Goal: Transaction & Acquisition: Purchase product/service

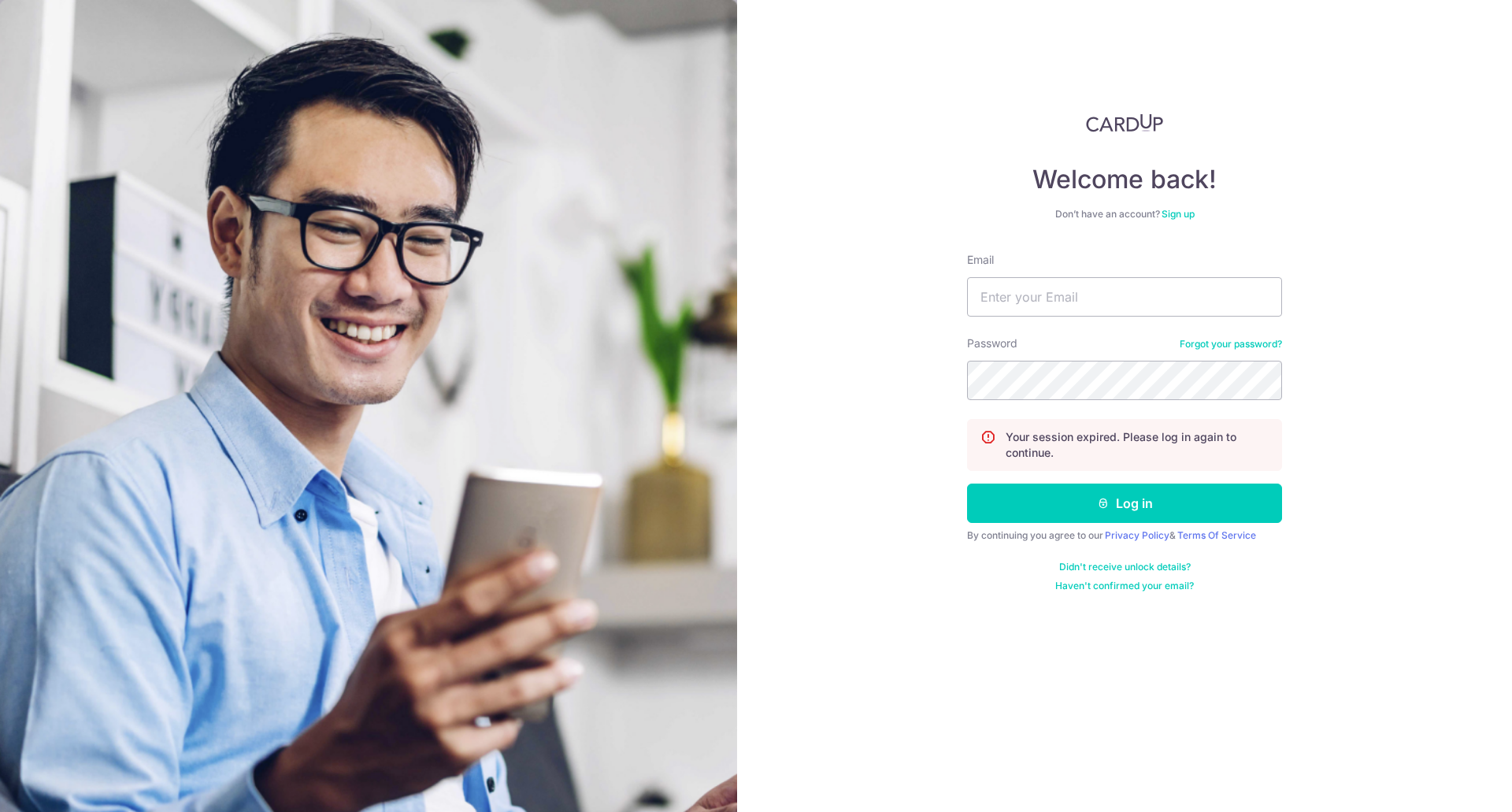
type input "[EMAIL_ADDRESS][DOMAIN_NAME]"
click at [967, 483] on button "Log in" at bounding box center [1124, 503] width 315 height 39
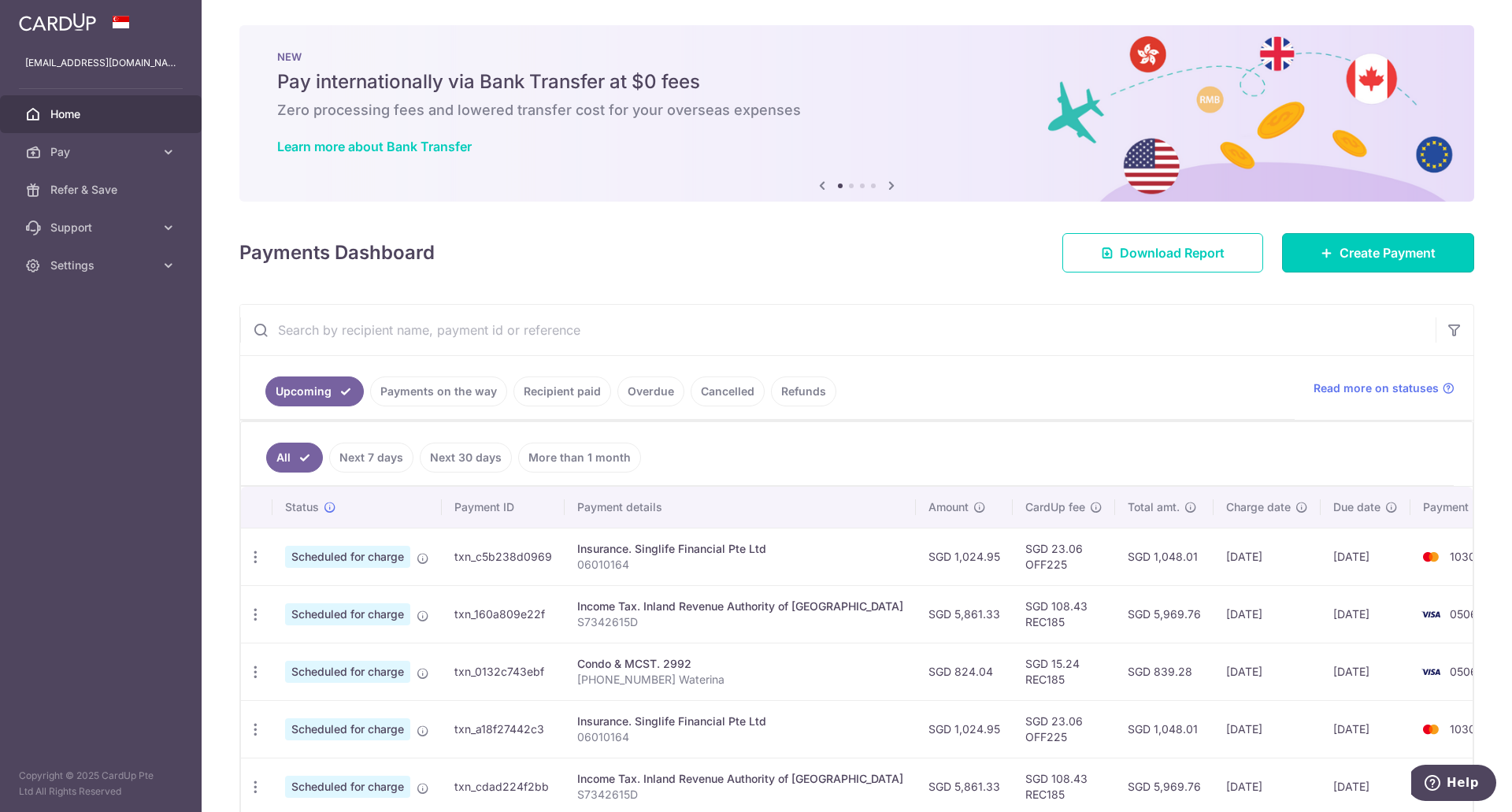
click at [1368, 251] on span "Create Payment" at bounding box center [1387, 253] width 96 height 19
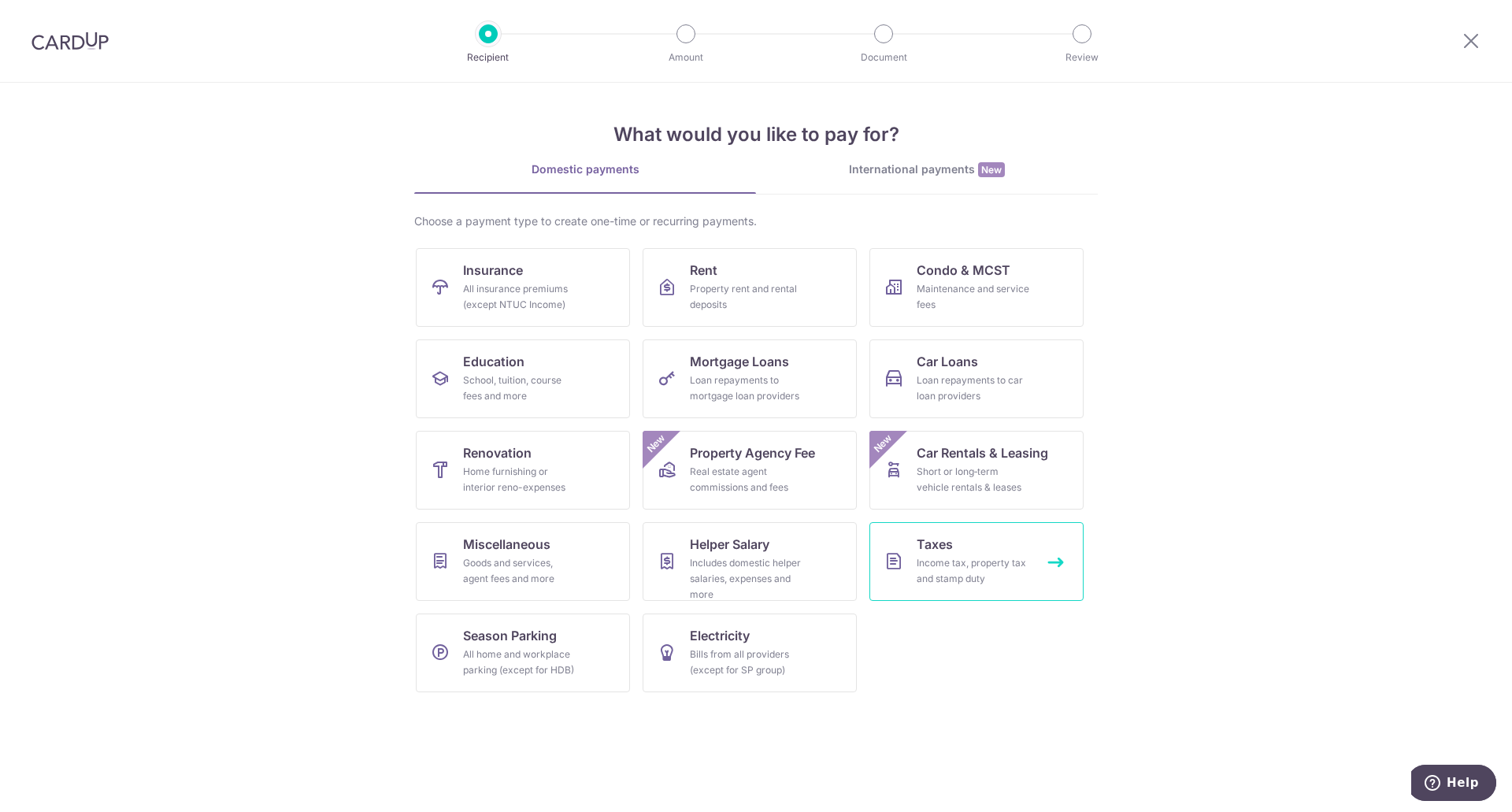
click at [965, 546] on link "Taxes Income tax, property tax and stamp duty" at bounding box center [977, 561] width 214 height 79
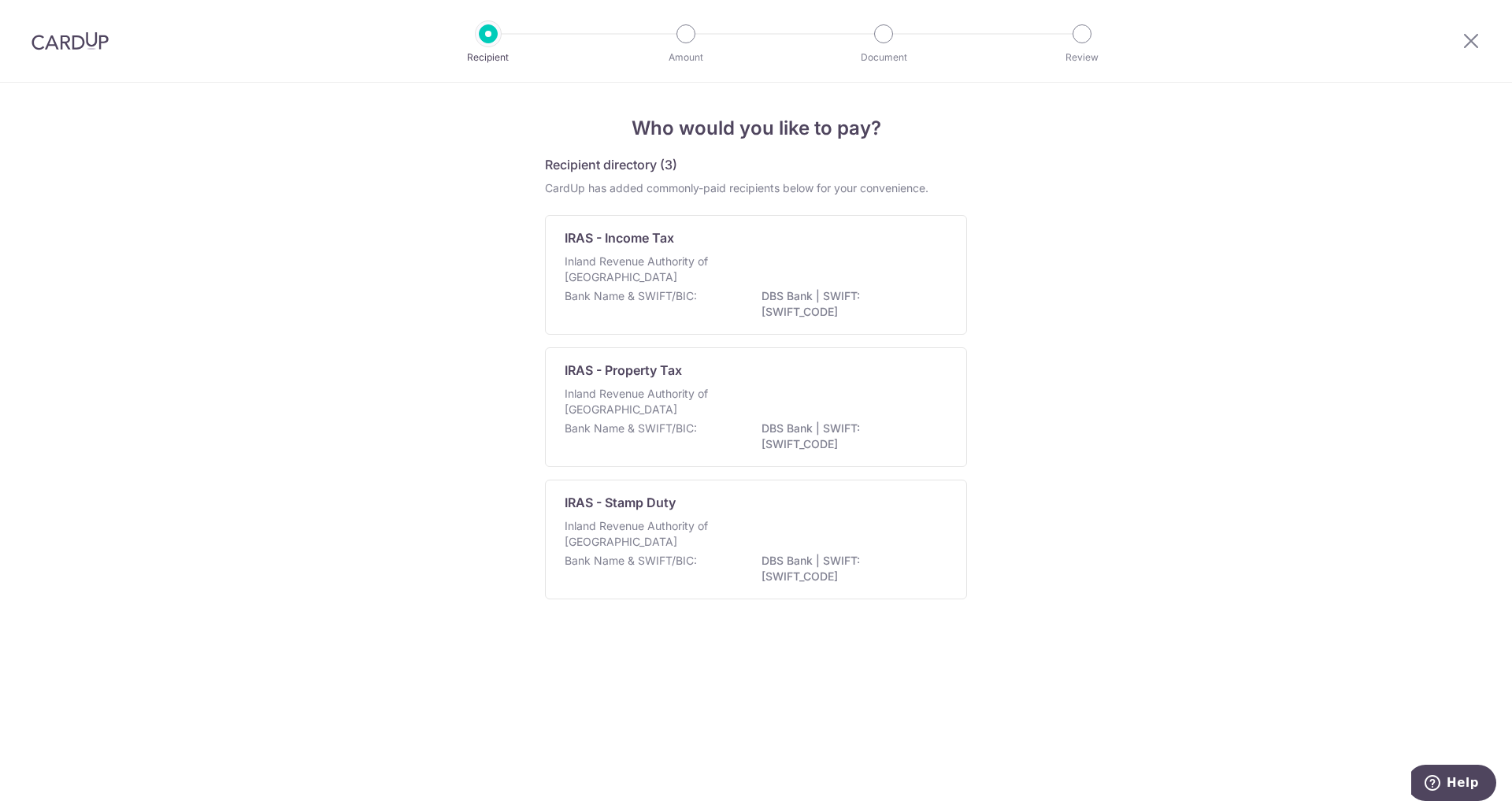
click at [744, 310] on div "Bank Name & SWIFT/BIC: DBS Bank | SWIFT: DBSSSGSGXXX" at bounding box center [756, 304] width 383 height 33
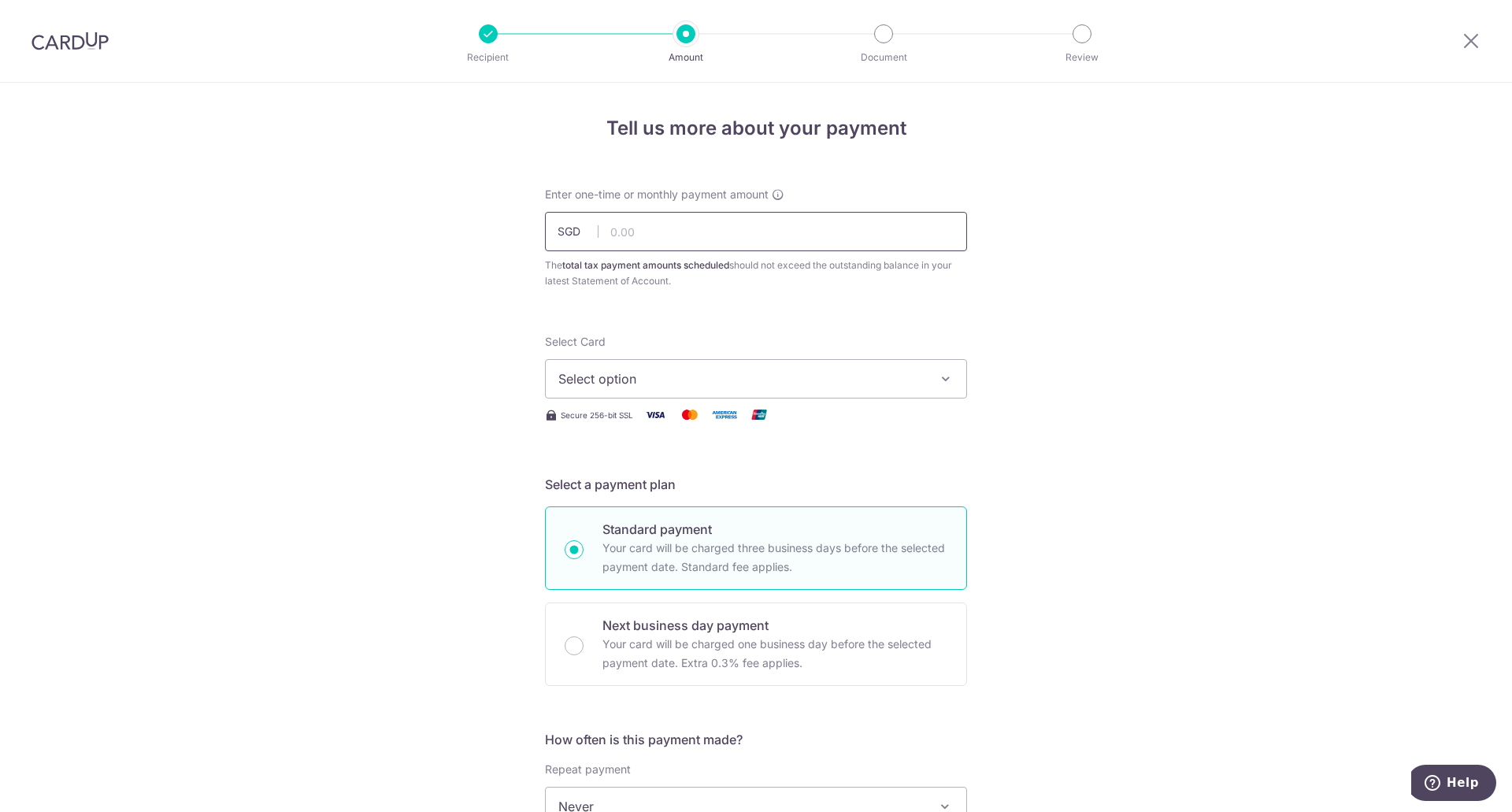
click at [780, 246] on input "text" at bounding box center [756, 231] width 422 height 39
type input "5,861.33"
click at [713, 381] on span "Select option" at bounding box center [742, 379] width 367 height 19
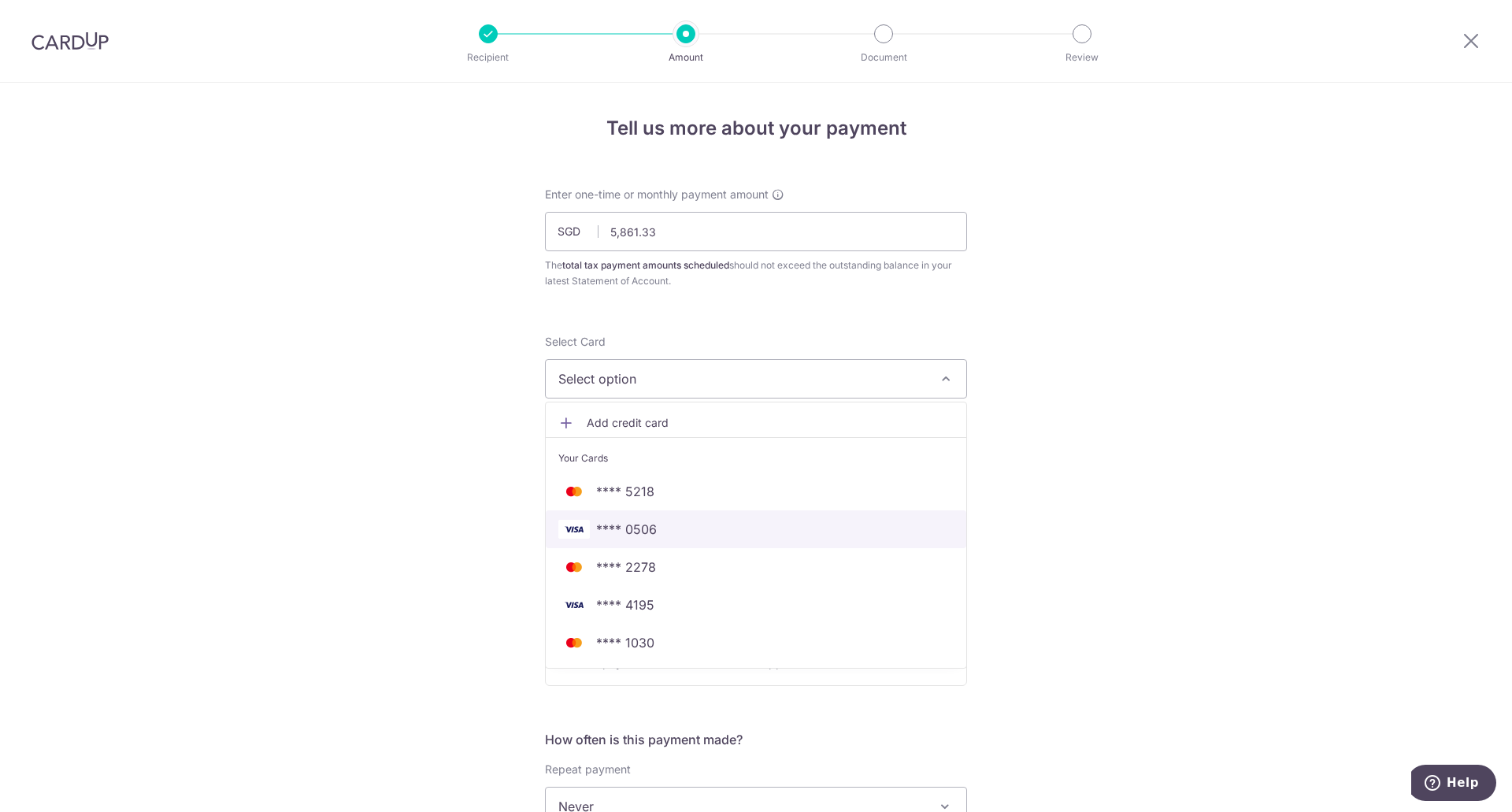
click at [654, 530] on span "**** 0506" at bounding box center [756, 528] width 395 height 19
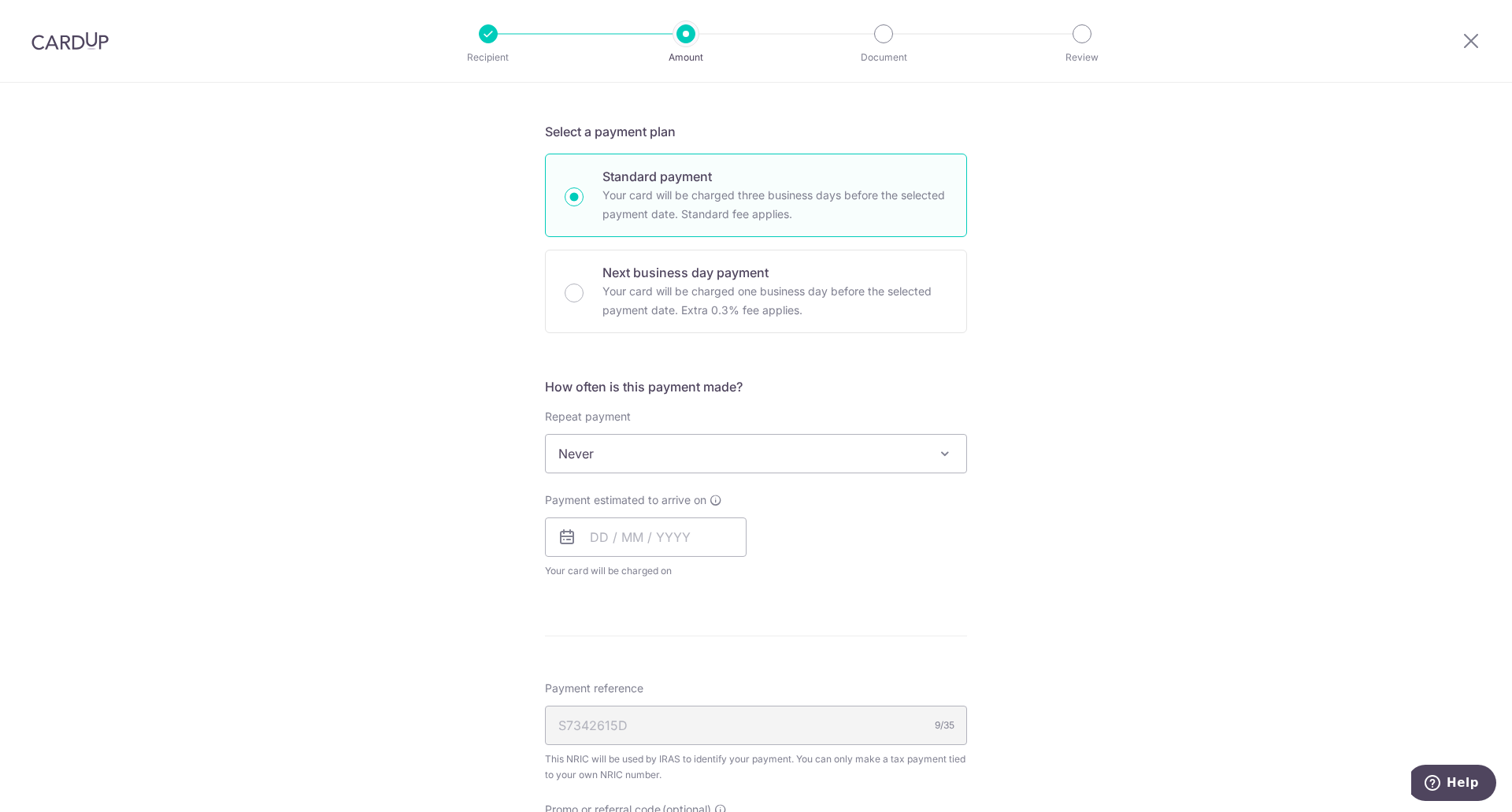
scroll to position [393, 0]
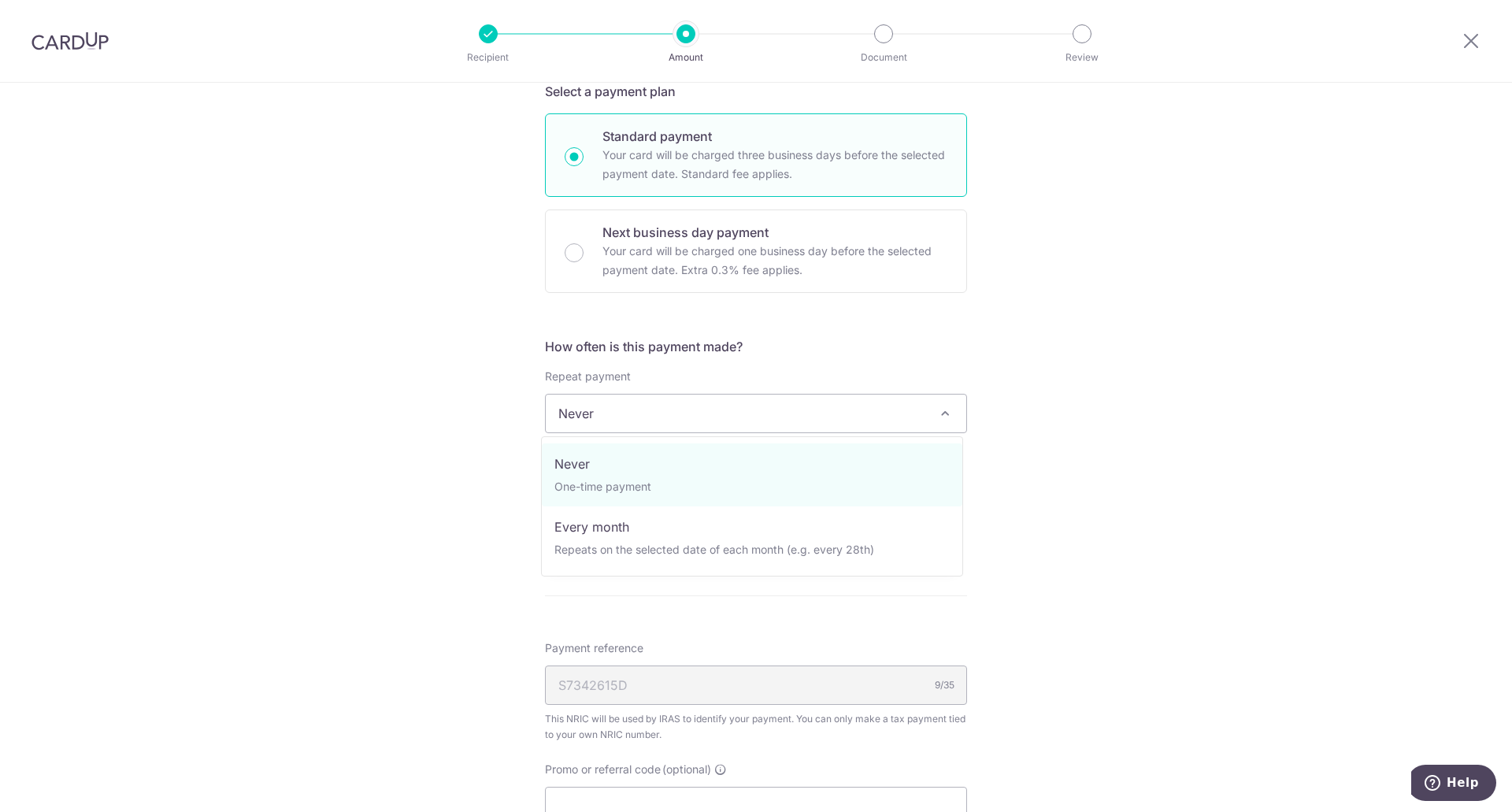
click at [780, 420] on span "Never" at bounding box center [756, 413] width 420 height 38
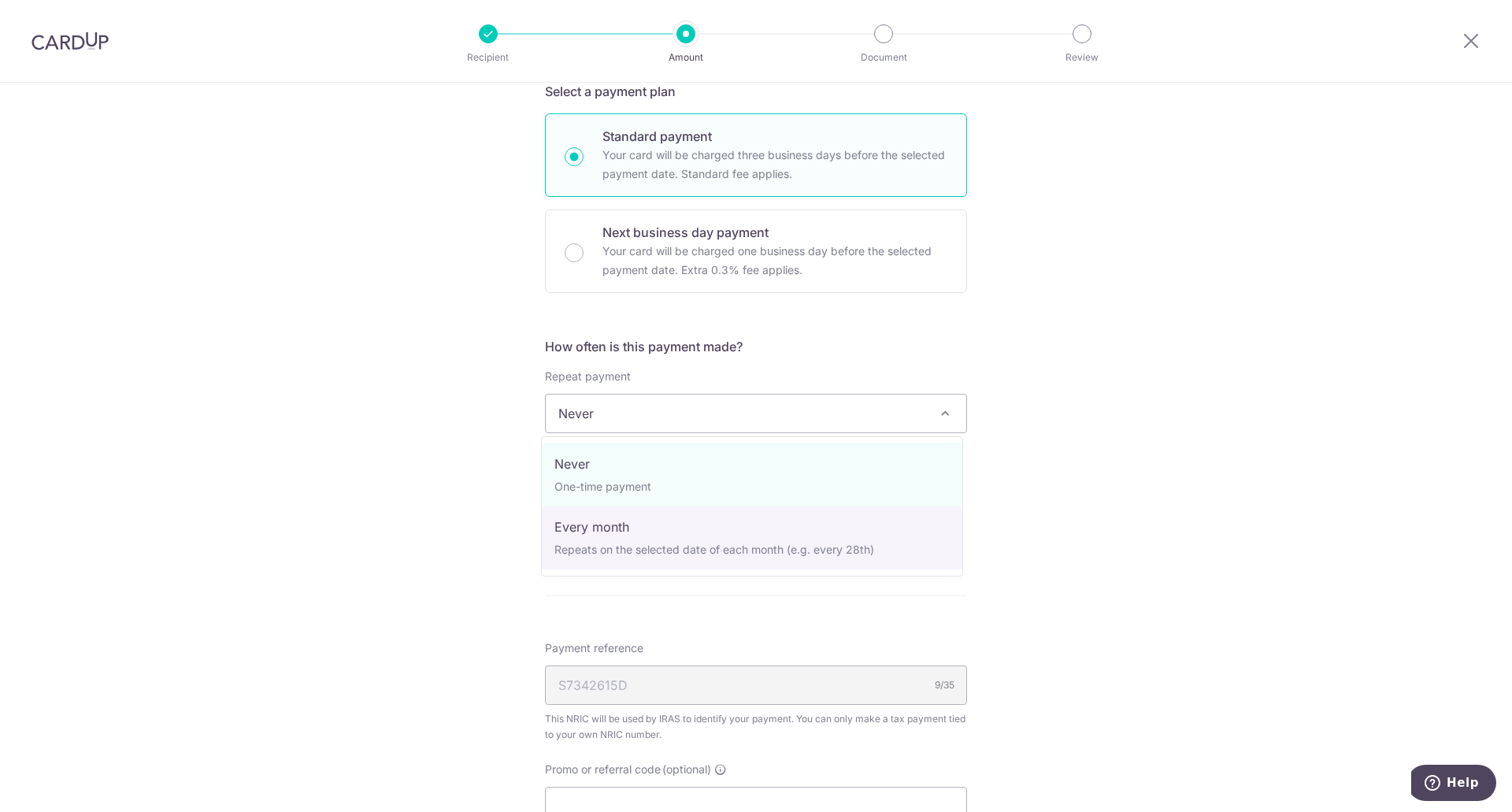
select select "3"
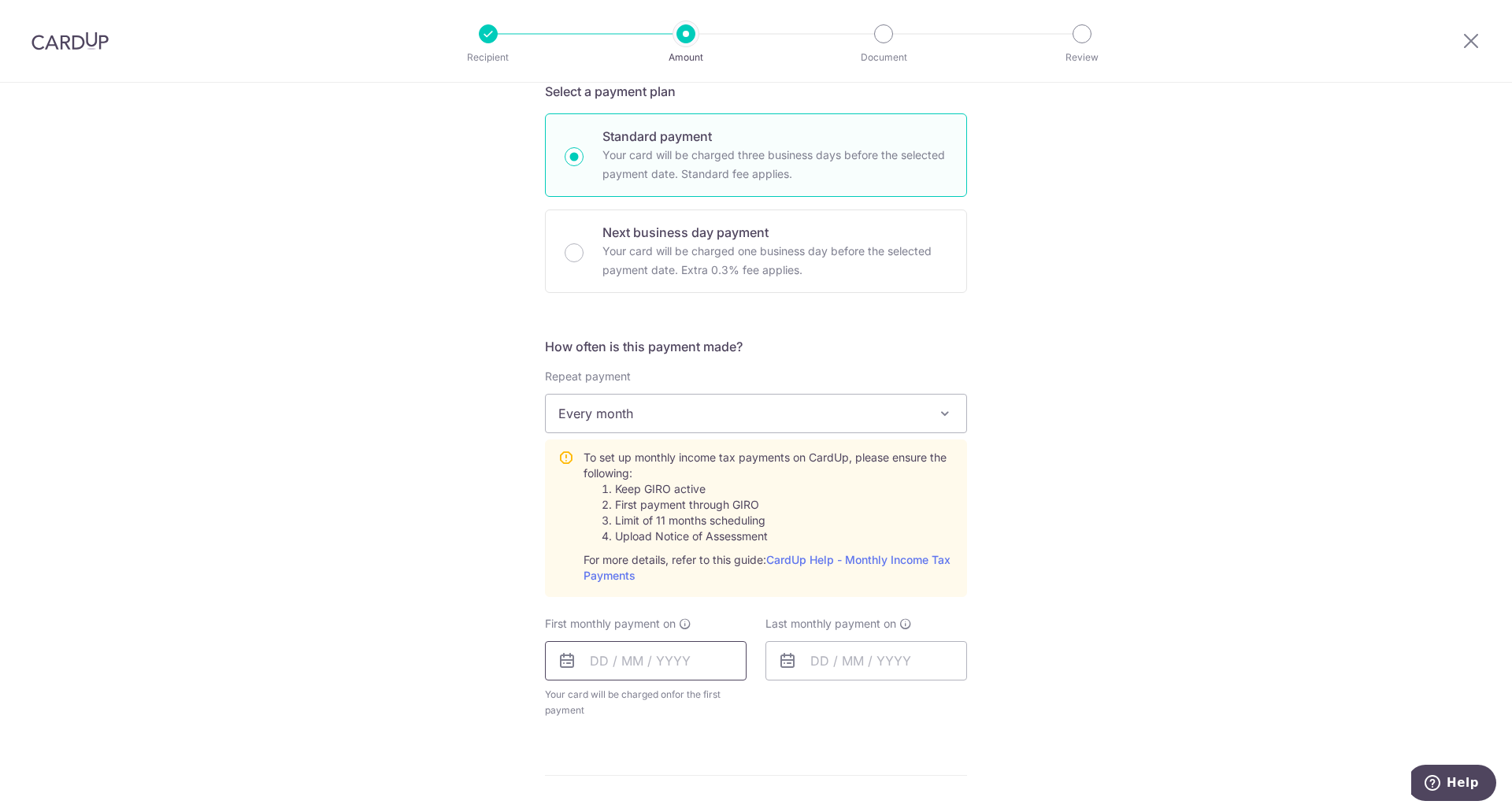
click at [678, 652] on input "text" at bounding box center [645, 660] width 201 height 39
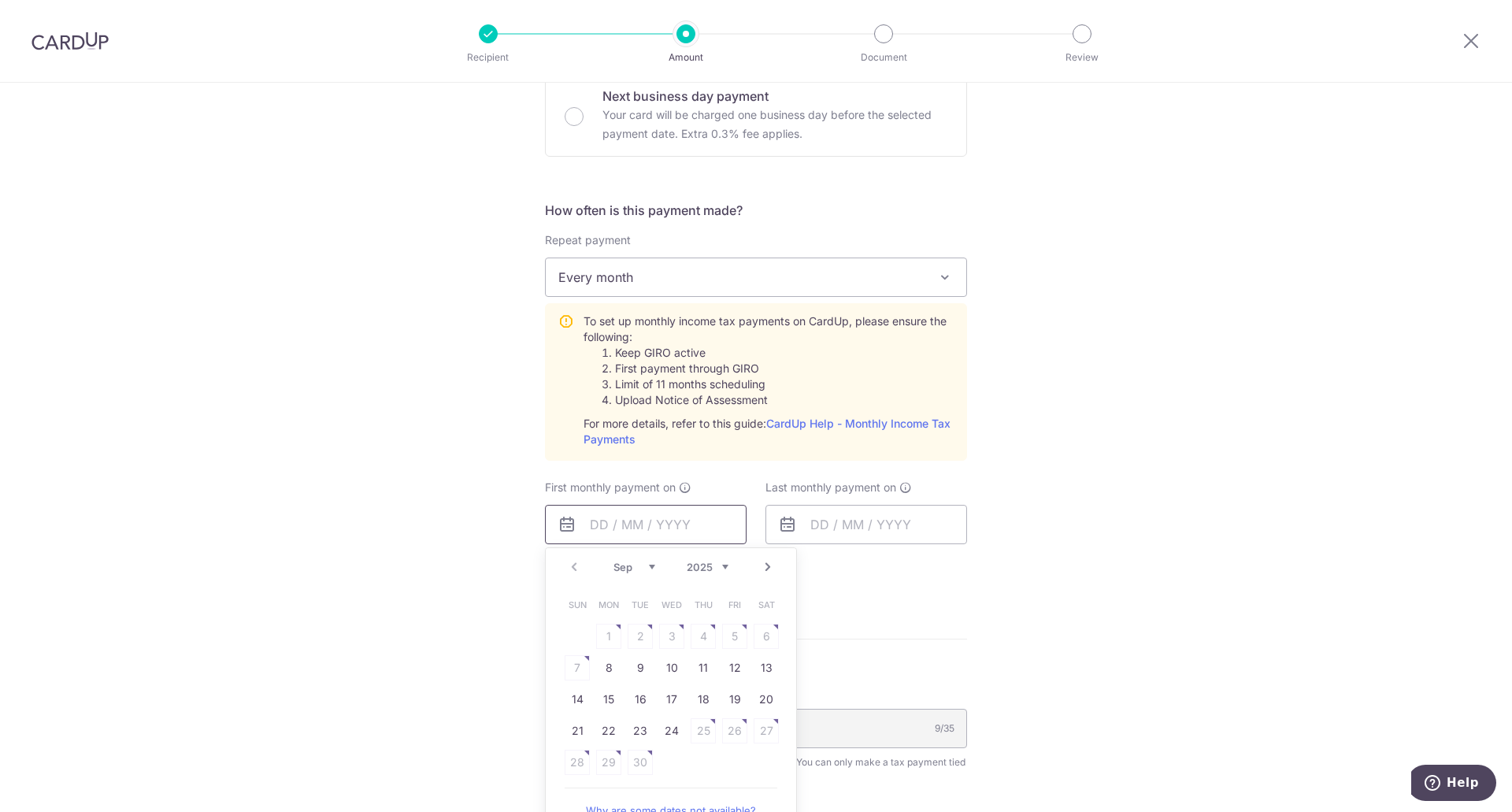
scroll to position [537, 0]
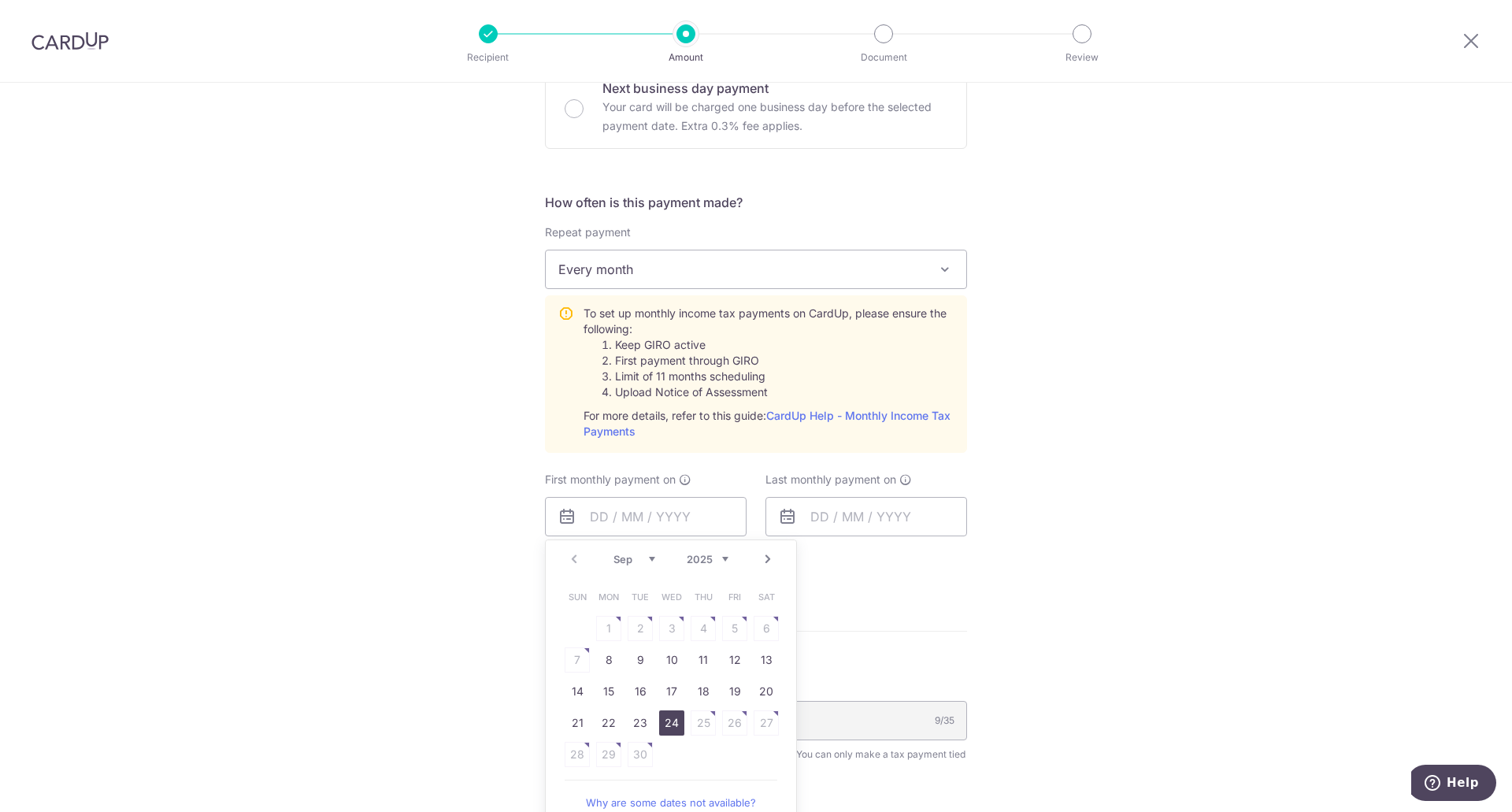
click at [668, 723] on link "24" at bounding box center [672, 722] width 25 height 25
type input "[DATE]"
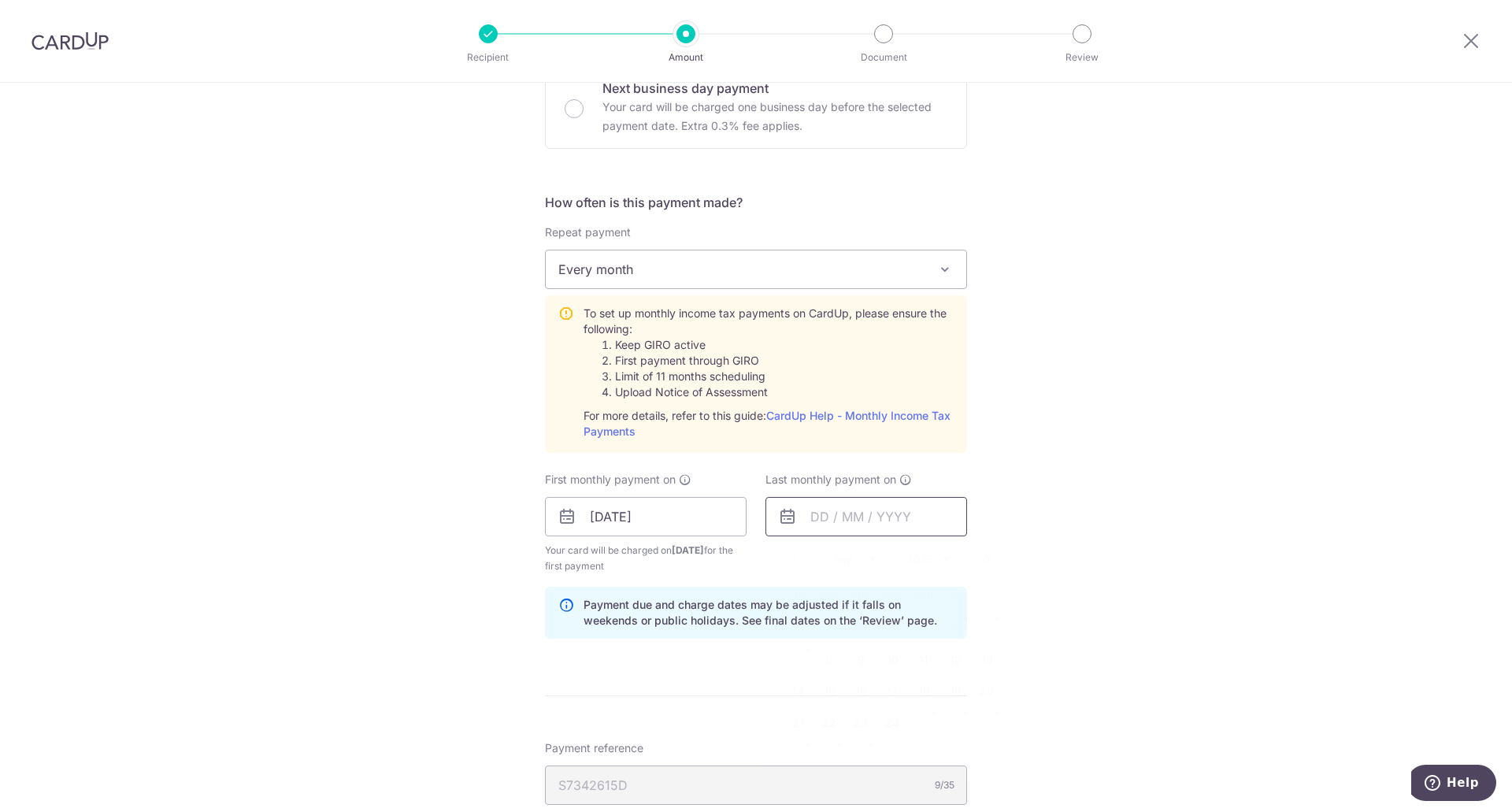
click at [862, 523] on input "text" at bounding box center [866, 517] width 201 height 39
click at [843, 562] on select "Sep Oct Nov Dec" at bounding box center [854, 559] width 42 height 12
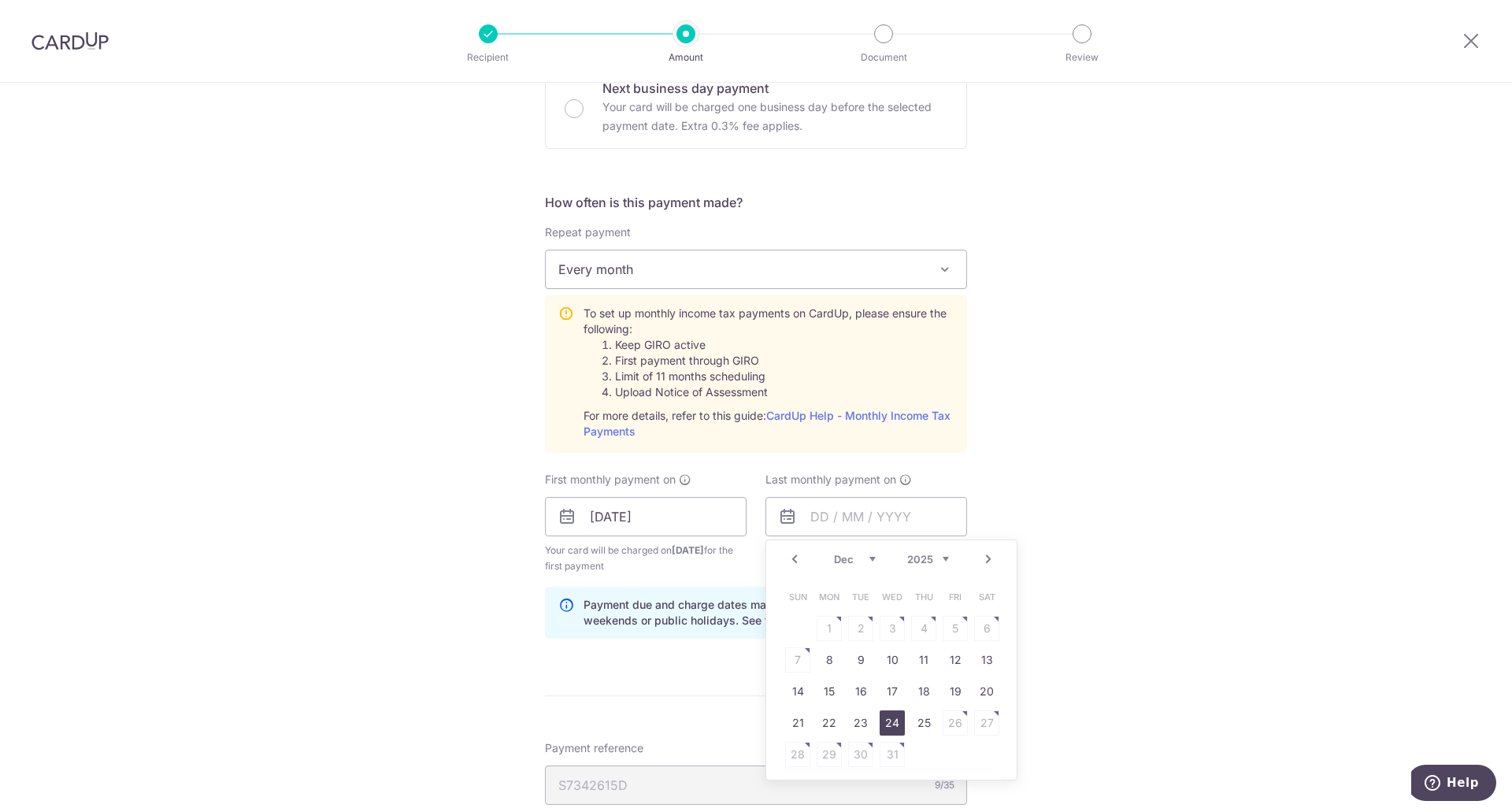
click at [879, 727] on link "24" at bounding box center [892, 722] width 25 height 25
type input "[DATE]"
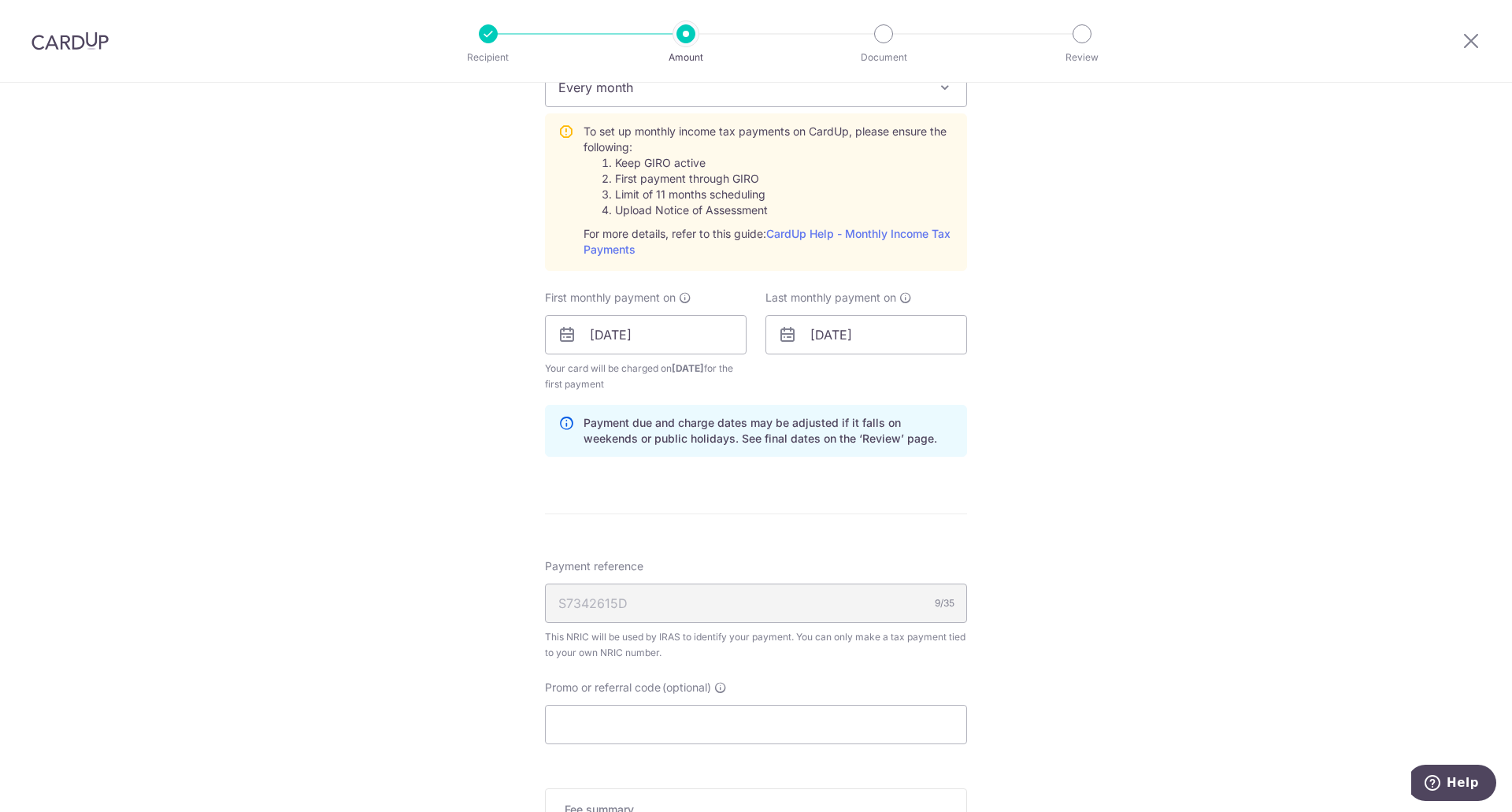
scroll to position [756, 0]
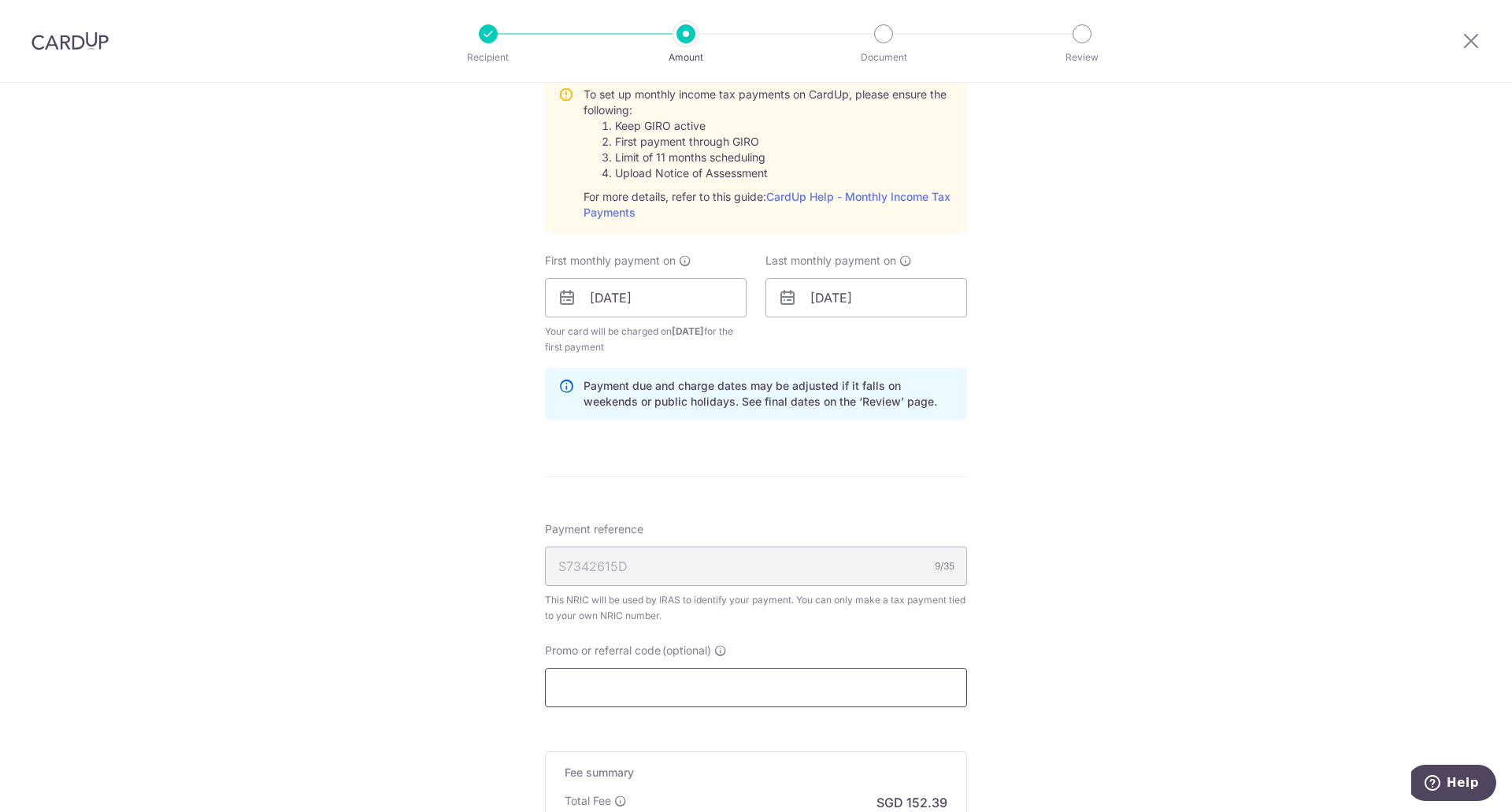
click at [799, 693] on input "Promo or referral code (optional)" at bounding box center [756, 687] width 422 height 39
click at [690, 699] on input "Promo or referral code (optional)" at bounding box center [756, 687] width 422 height 39
paste input "VTAX25R"
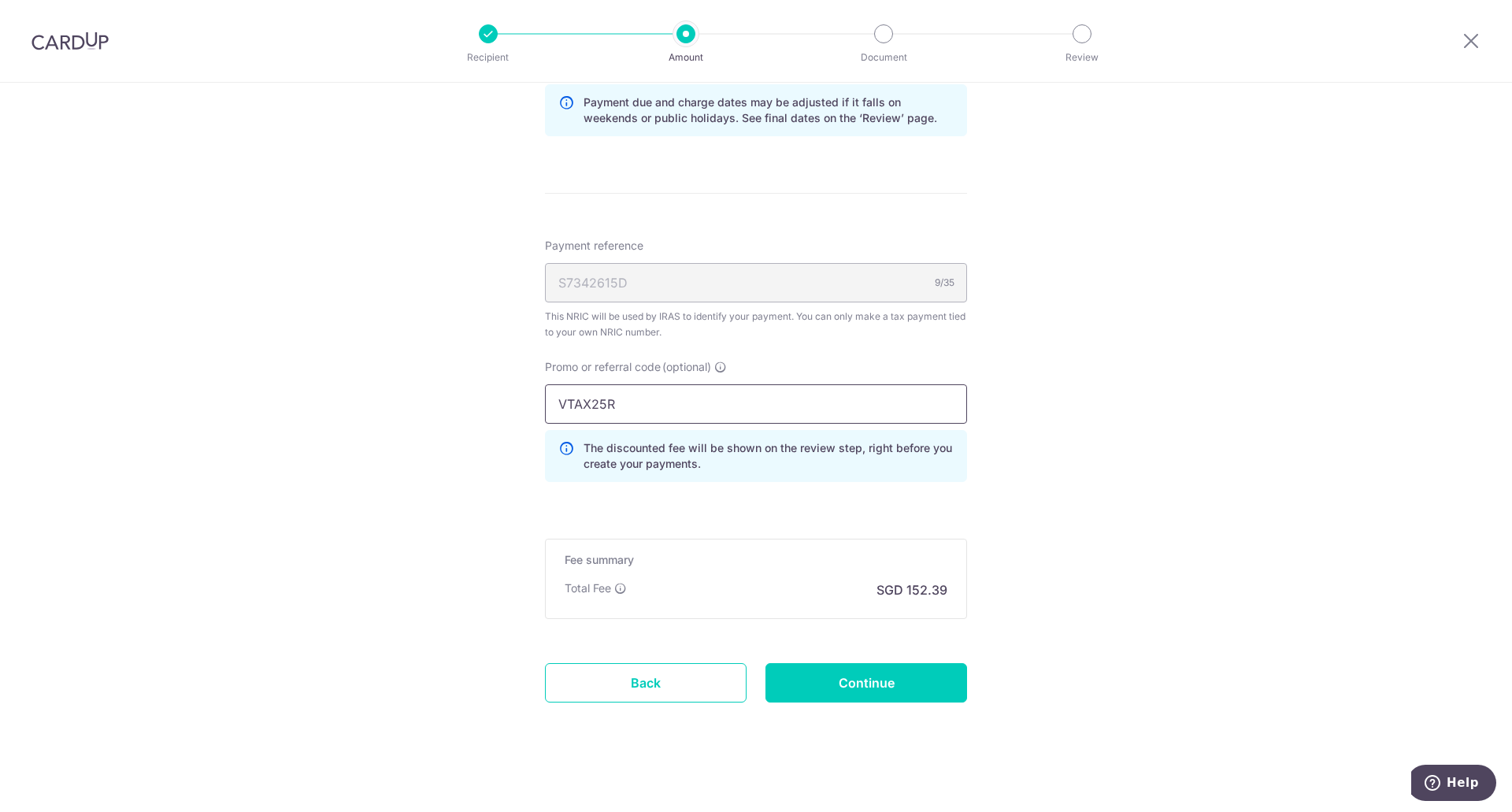
scroll to position [1046, 0]
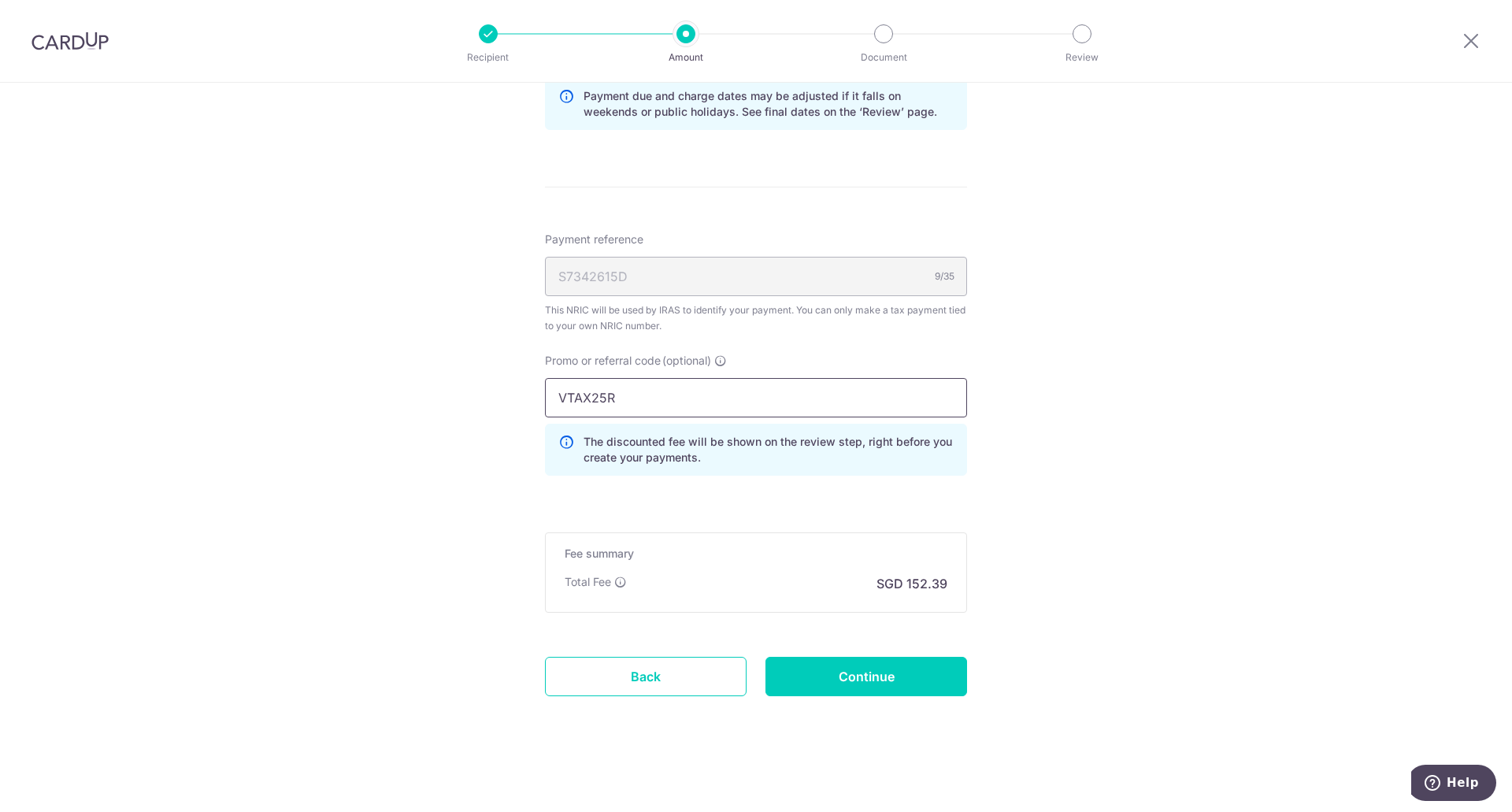
type input "VTAX25R"
click at [861, 659] on input "Continue" at bounding box center [866, 676] width 201 height 39
type input "Create Schedule"
